Goal: Navigation & Orientation: Find specific page/section

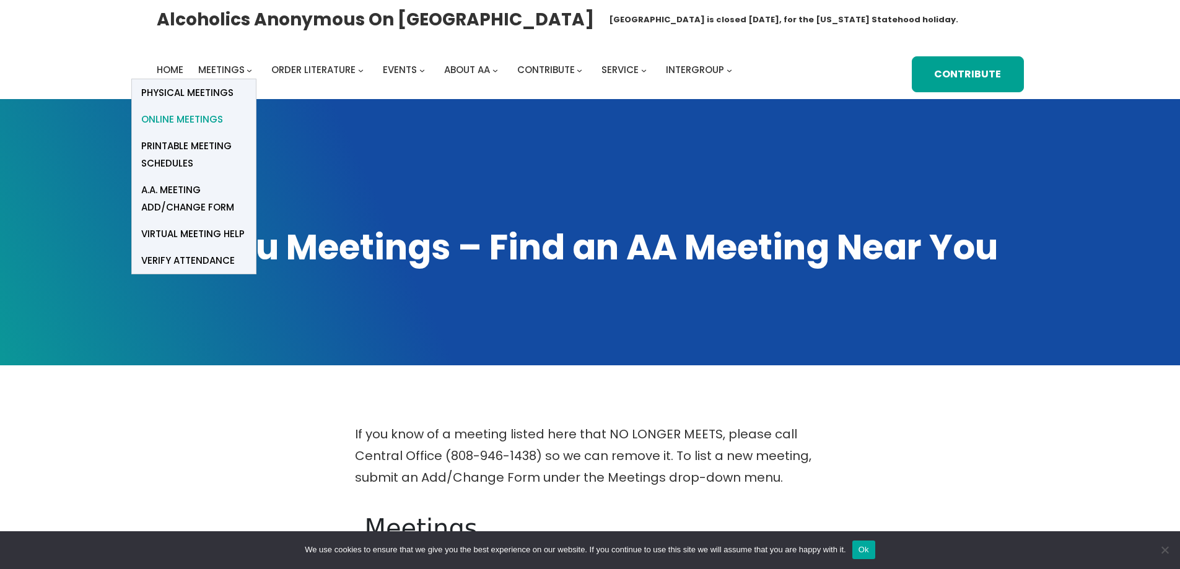
click at [211, 121] on span "Online Meetings" at bounding box center [182, 119] width 82 height 17
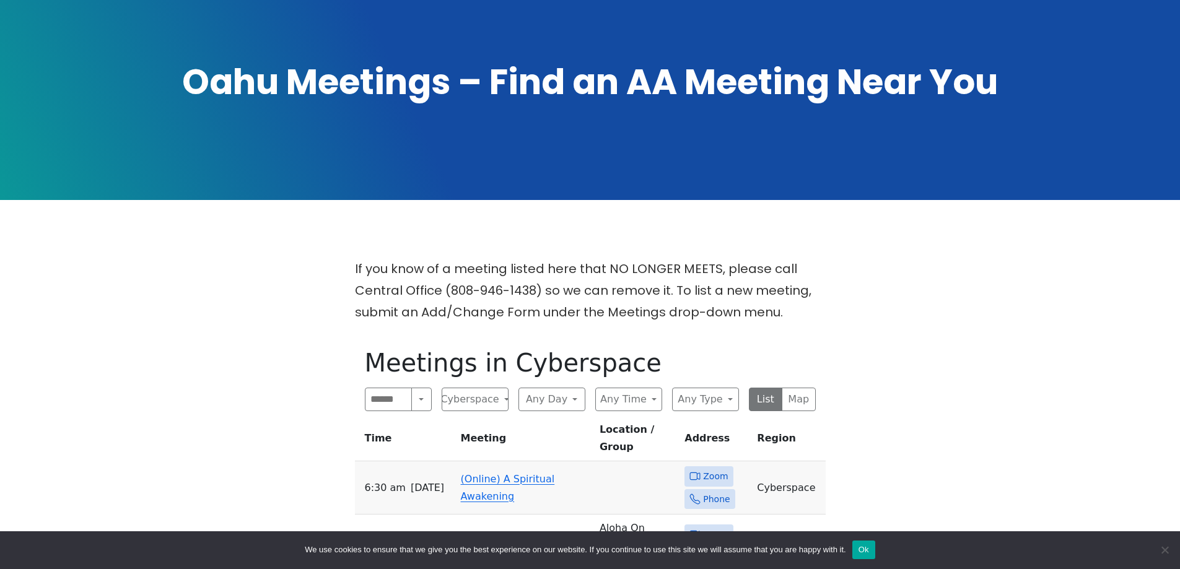
scroll to position [330, 0]
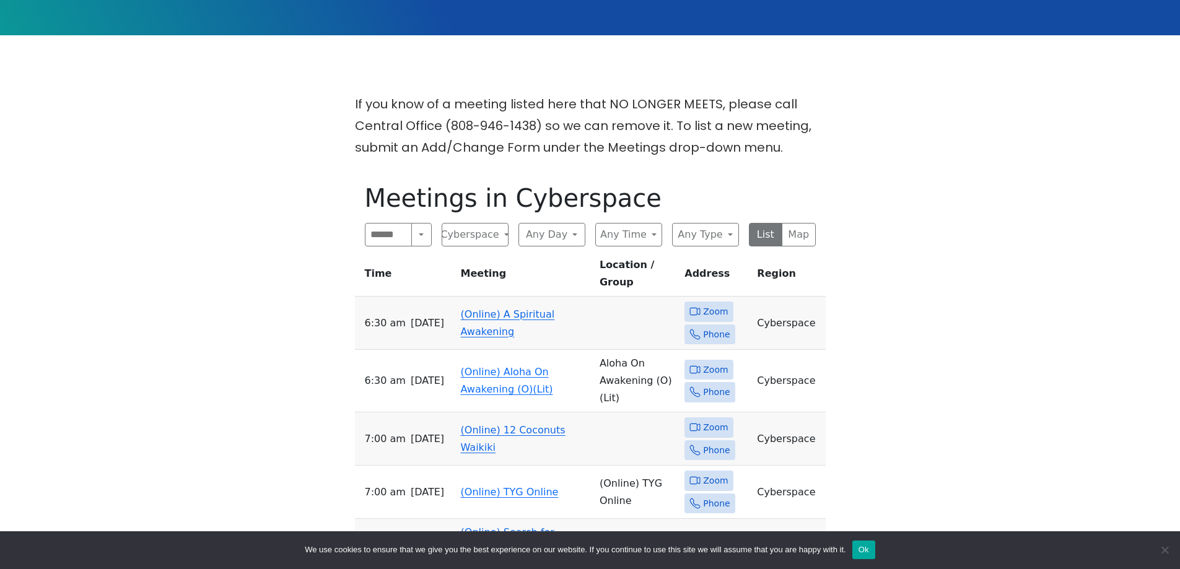
click at [474, 309] on link "(Online) A Spiritual Awakening" at bounding box center [508, 323] width 94 height 29
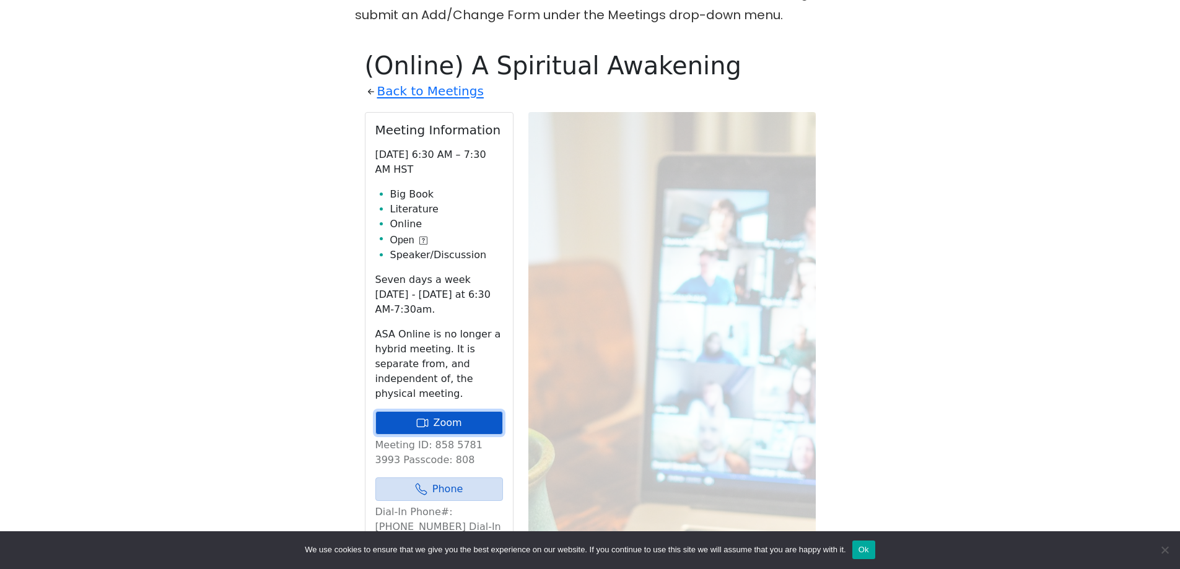
click at [445, 411] on link "Zoom" at bounding box center [439, 423] width 128 height 24
